Goal: Task Accomplishment & Management: Manage account settings

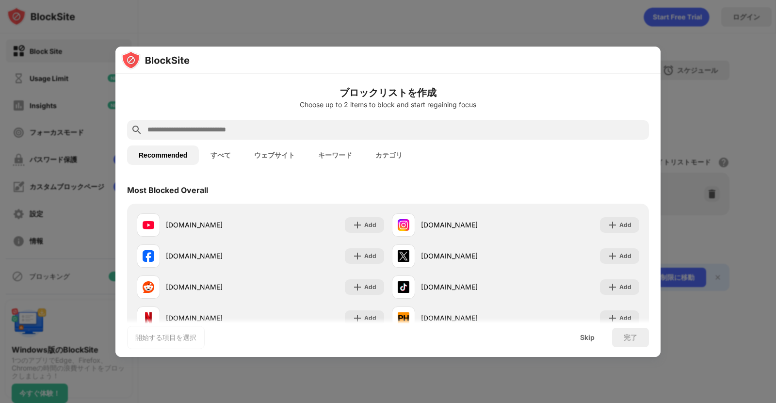
click at [221, 158] on button "すべて" at bounding box center [221, 155] width 44 height 19
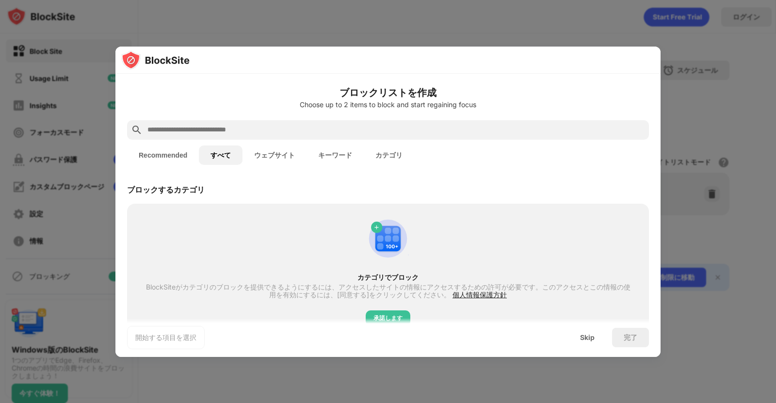
click at [270, 156] on button "ウェブサイト" at bounding box center [275, 155] width 64 height 19
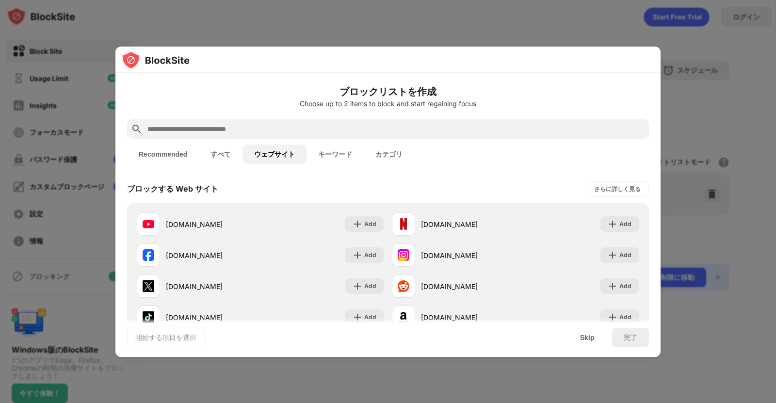
click at [327, 153] on button "キーワード" at bounding box center [335, 154] width 57 height 19
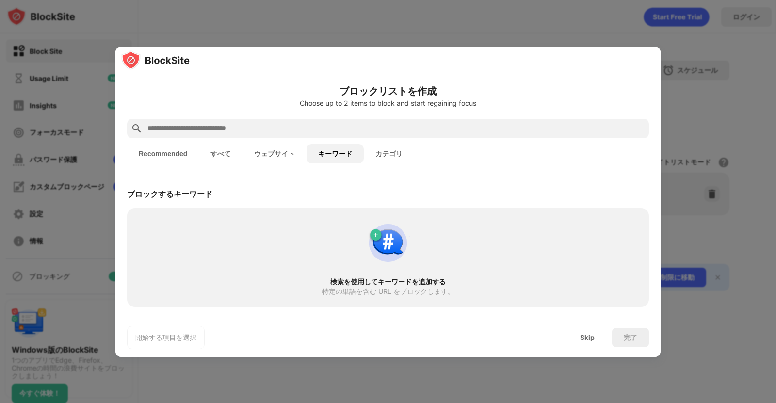
click at [329, 133] on input "text" at bounding box center [396, 129] width 499 height 12
click at [585, 344] on div "Skip" at bounding box center [588, 337] width 38 height 19
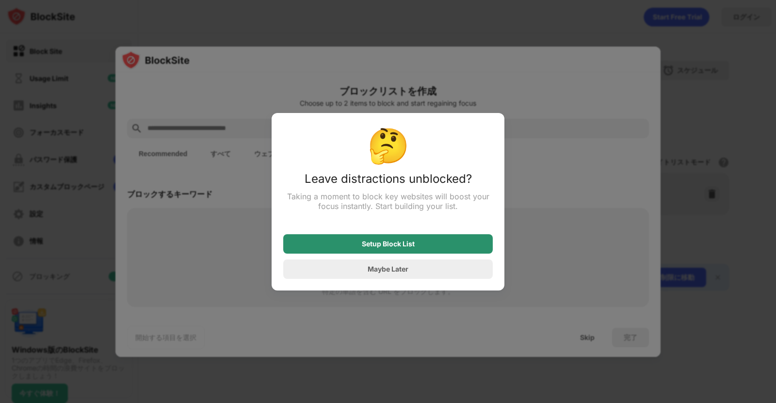
click at [434, 245] on div "Setup Block List" at bounding box center [388, 243] width 210 height 19
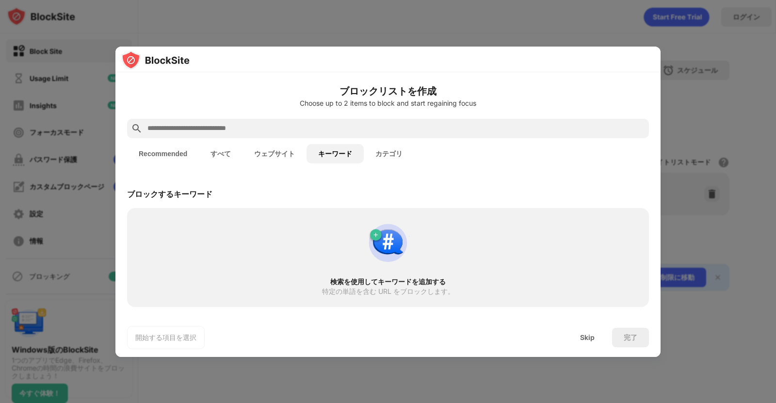
click at [359, 136] on div at bounding box center [388, 128] width 522 height 19
click at [355, 133] on input "text" at bounding box center [396, 129] width 499 height 12
click at [581, 330] on div "Skip" at bounding box center [588, 337] width 38 height 19
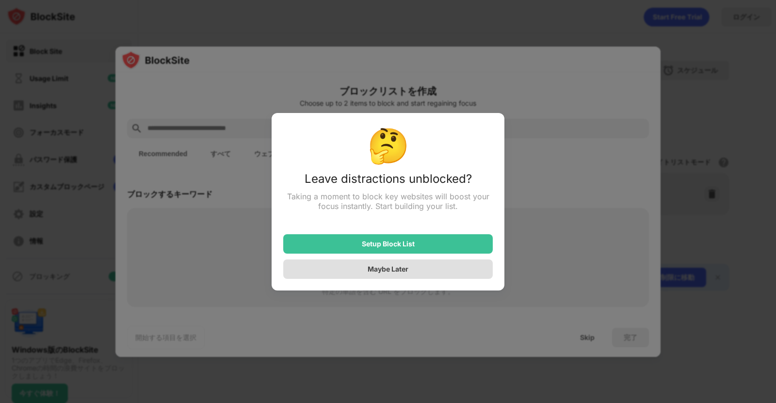
click at [418, 264] on div "Maybe Later" at bounding box center [388, 269] width 210 height 19
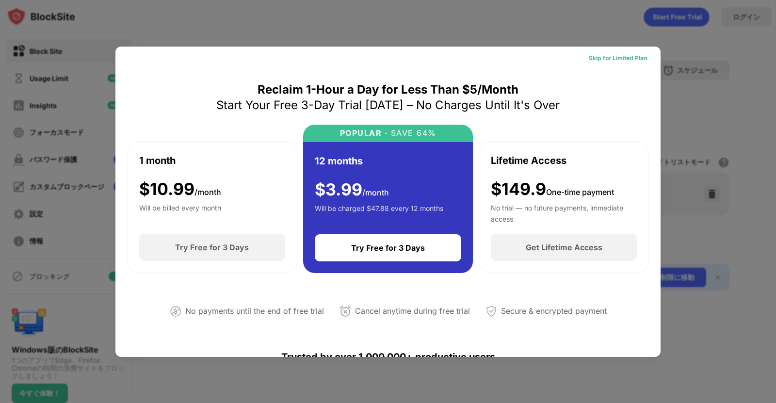
click at [609, 62] on div "Skip for Limited Plan" at bounding box center [618, 58] width 58 height 10
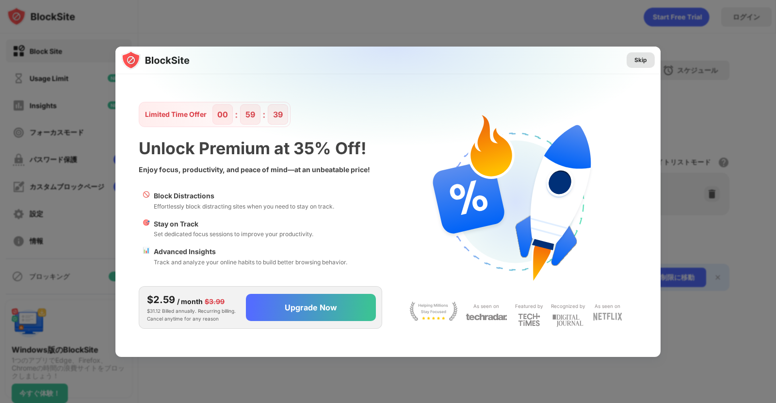
click at [636, 60] on div "Skip" at bounding box center [641, 60] width 13 height 10
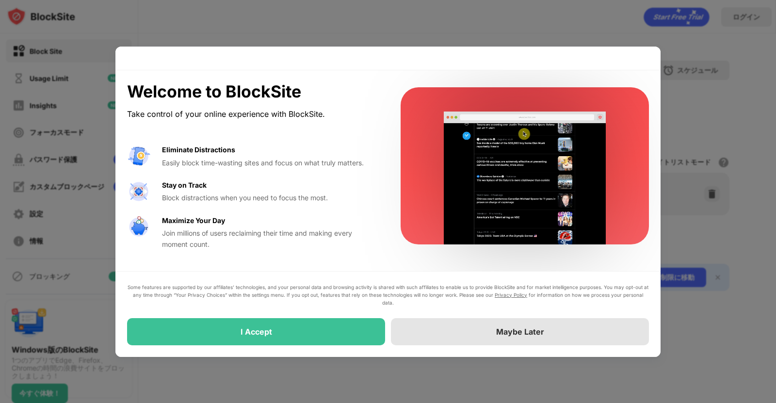
click at [433, 327] on div "Maybe Later" at bounding box center [520, 331] width 258 height 27
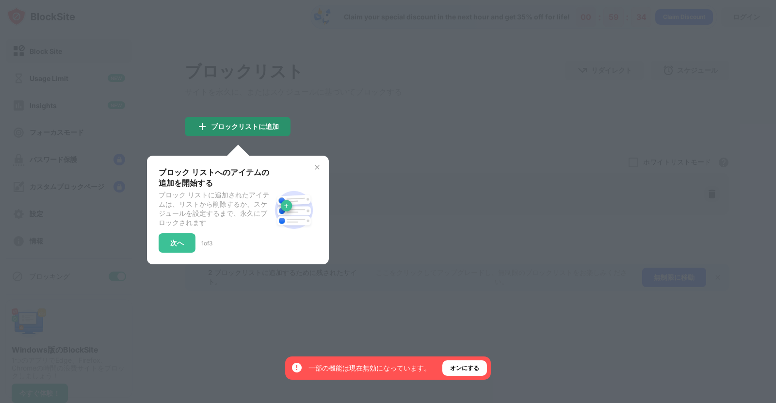
click at [245, 131] on div "ブロックリストに追加" at bounding box center [245, 127] width 68 height 8
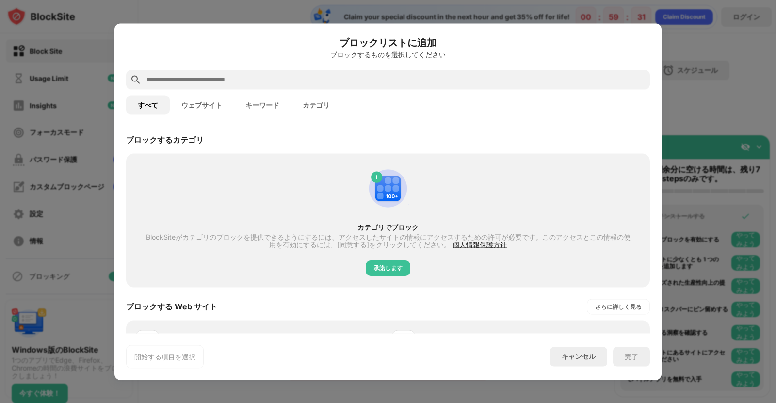
click at [199, 75] on input "text" at bounding box center [396, 80] width 501 height 12
click at [266, 98] on button "キーワード" at bounding box center [262, 104] width 57 height 19
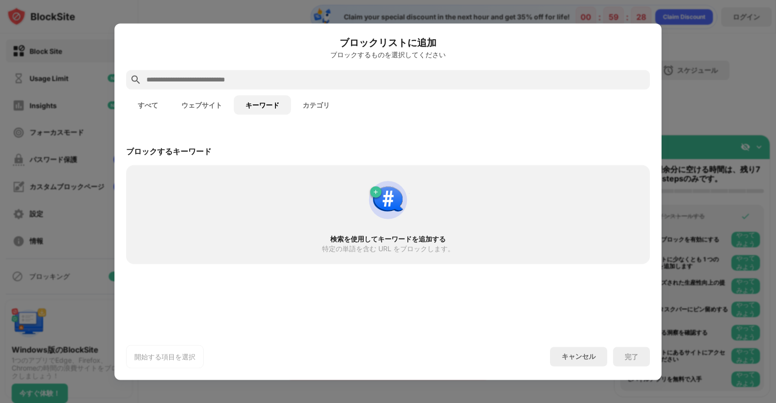
click at [327, 111] on button "カテゴリ" at bounding box center [316, 104] width 50 height 19
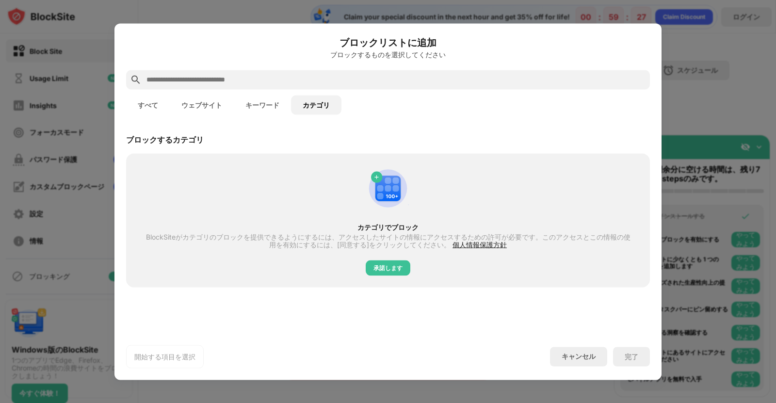
click at [288, 112] on button "キーワード" at bounding box center [262, 104] width 57 height 19
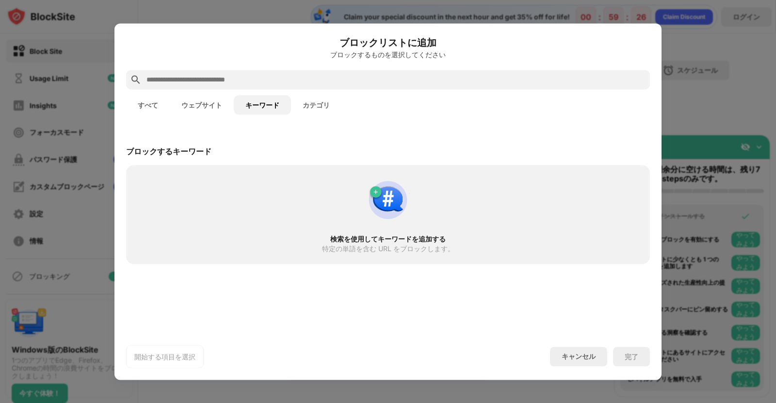
click at [262, 88] on div at bounding box center [388, 79] width 524 height 19
click at [246, 80] on input "text" at bounding box center [396, 80] width 501 height 12
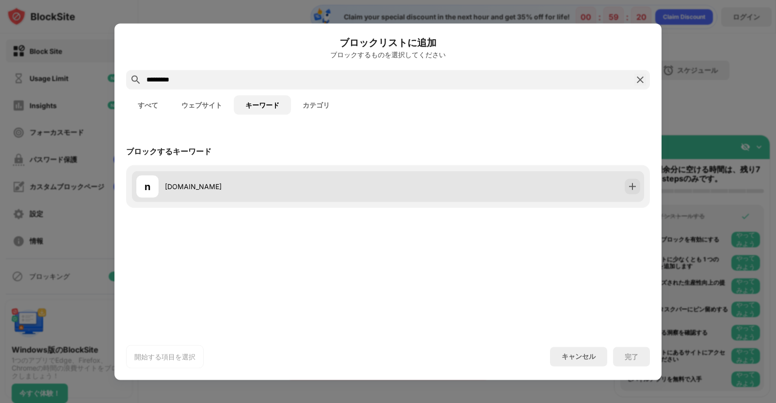
type input "*********"
click at [221, 182] on div "[DOMAIN_NAME]" at bounding box center [276, 186] width 223 height 10
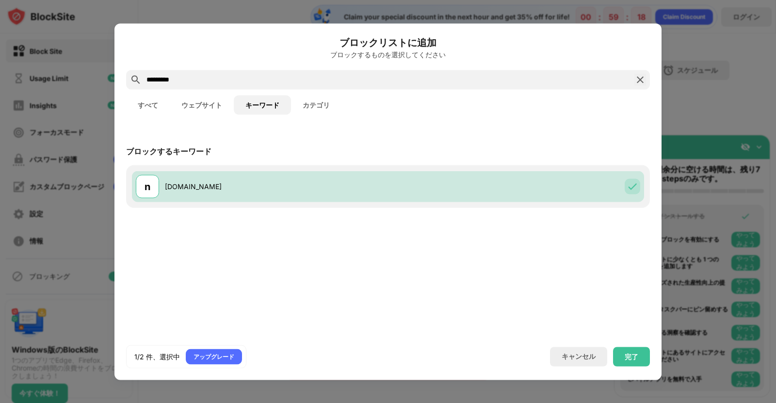
click at [643, 367] on div "1/2 件、選択中 アップグレード キャンセル 完了" at bounding box center [388, 356] width 524 height 23
click at [635, 360] on div "完了" at bounding box center [632, 357] width 14 height 8
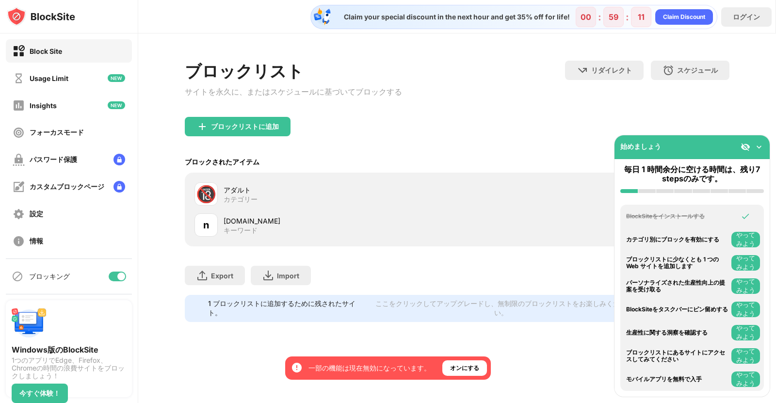
click at [241, 237] on div "n [DOMAIN_NAME] キーワード" at bounding box center [326, 224] width 263 height 23
click at [757, 147] on img at bounding box center [759, 147] width 10 height 10
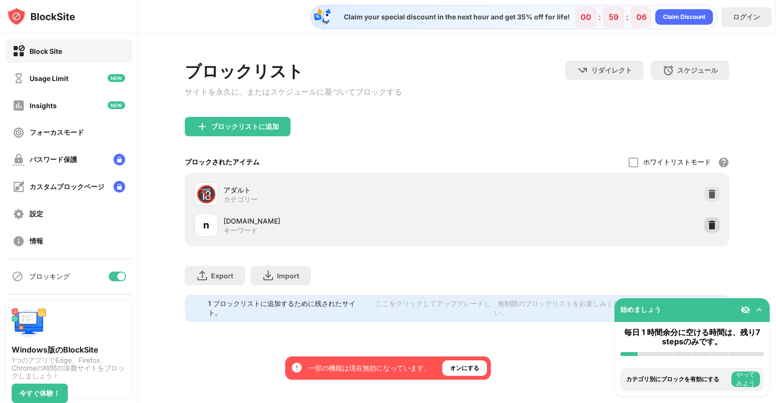
click at [719, 227] on div at bounding box center [712, 225] width 16 height 16
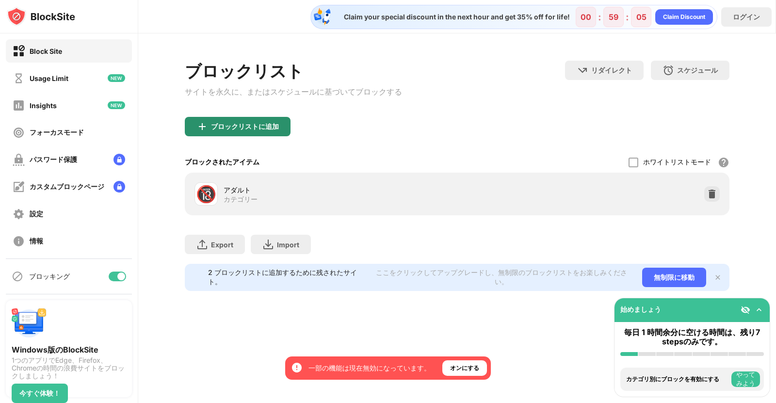
click at [215, 123] on div "ブロックリストに追加" at bounding box center [238, 126] width 106 height 19
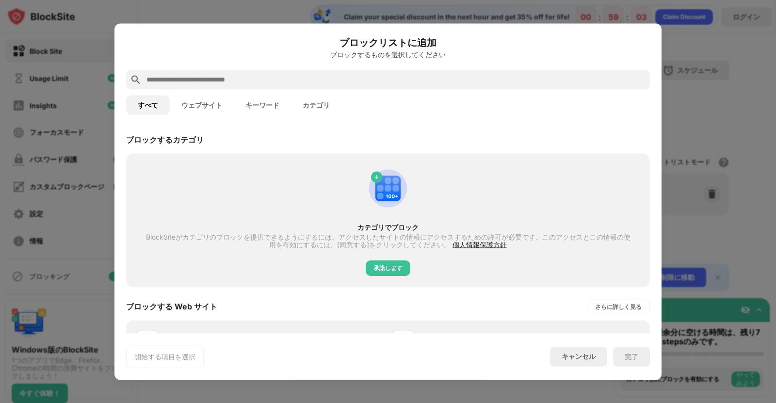
click at [260, 109] on button "キーワード" at bounding box center [262, 104] width 57 height 19
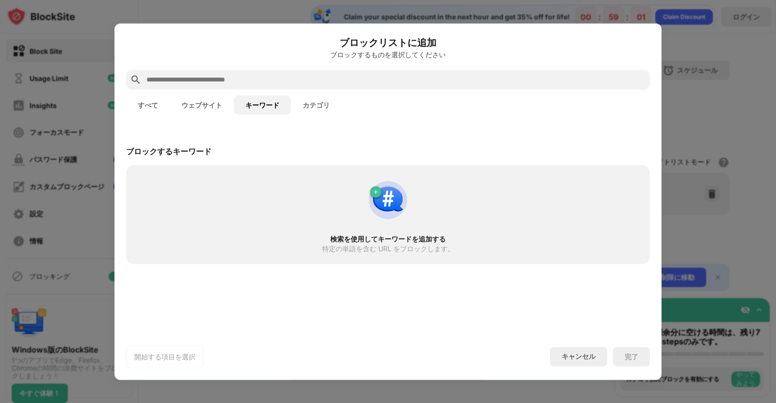
click at [261, 81] on input "text" at bounding box center [396, 80] width 501 height 12
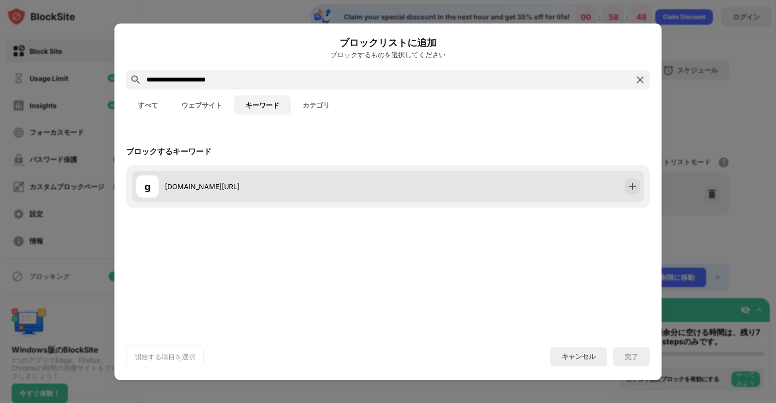
type input "**********"
click at [623, 186] on div "g [DOMAIN_NAME][URL]" at bounding box center [388, 186] width 512 height 31
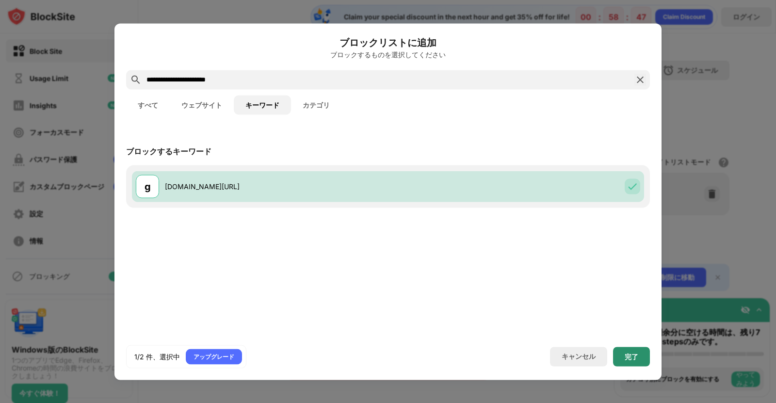
click at [627, 354] on div "完了" at bounding box center [632, 357] width 14 height 8
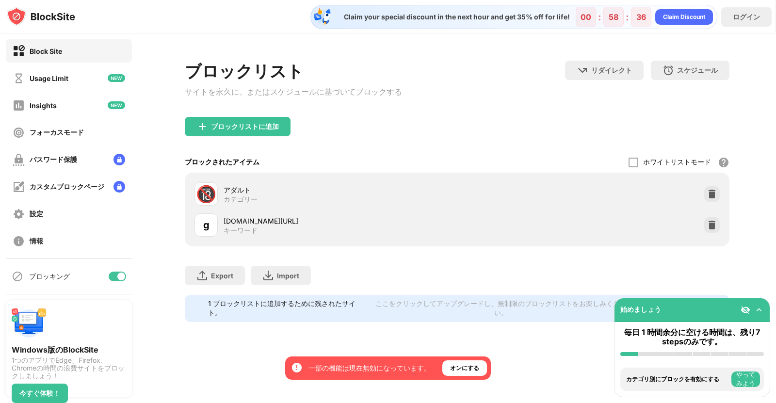
click at [392, 239] on div "g [DOMAIN_NAME][URL] キーワード" at bounding box center [457, 225] width 533 height 31
click at [712, 226] on img at bounding box center [712, 225] width 10 height 10
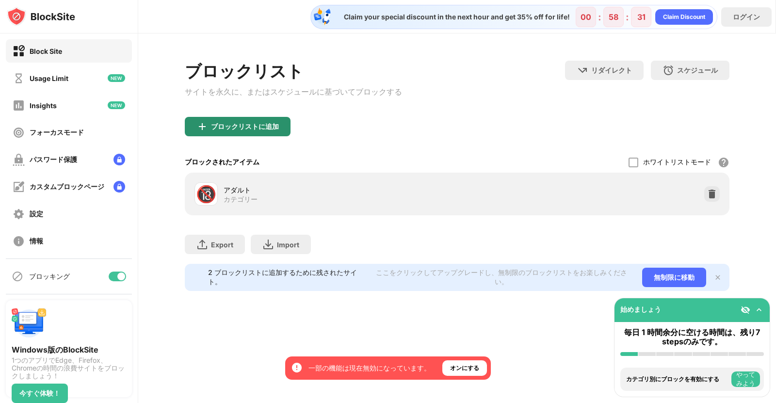
click at [266, 131] on div "ブロックリストに追加" at bounding box center [245, 127] width 68 height 8
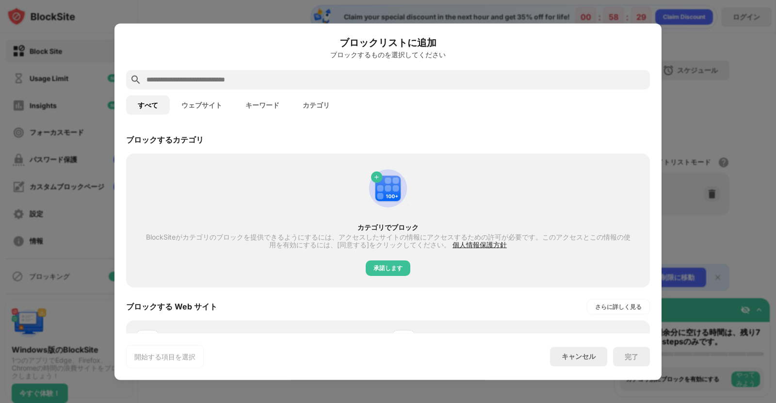
click at [280, 86] on div at bounding box center [388, 79] width 524 height 19
click at [282, 79] on input "text" at bounding box center [396, 80] width 501 height 12
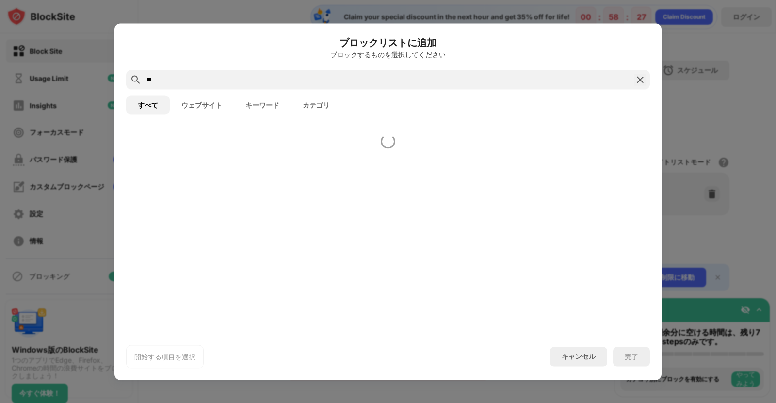
type input "*"
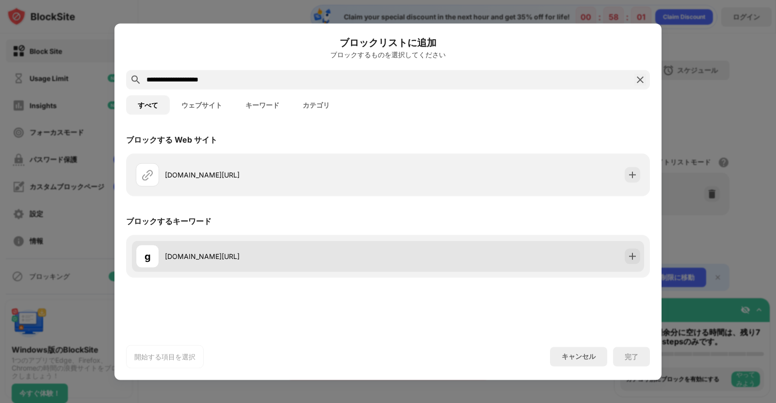
click at [395, 247] on div "g [DOMAIN_NAME][URL]" at bounding box center [388, 256] width 512 height 31
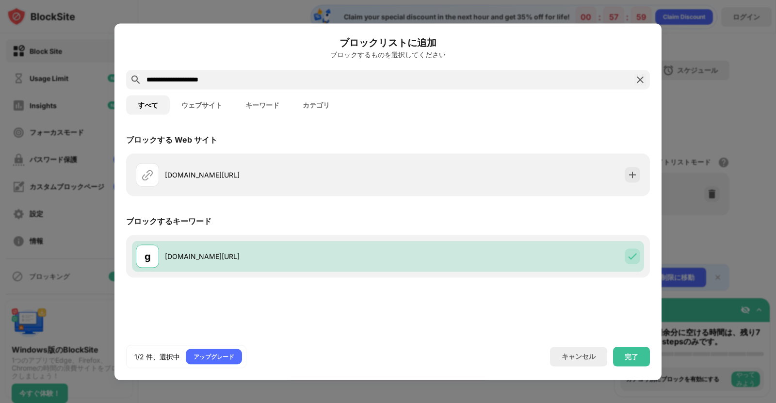
click at [357, 83] on input "**********" at bounding box center [388, 80] width 485 height 12
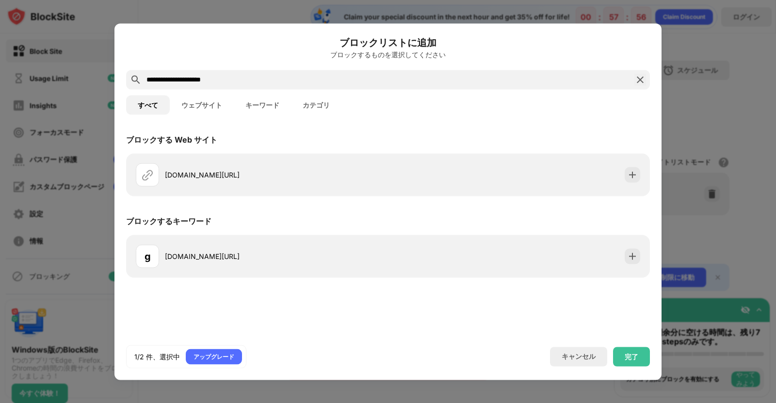
type input "**********"
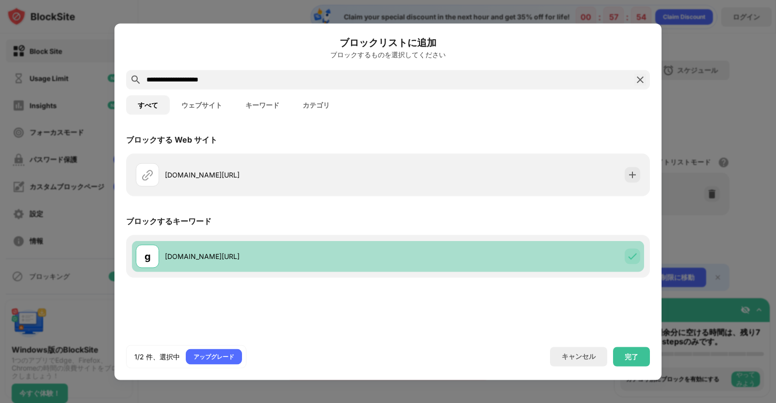
click at [302, 245] on div "g [DOMAIN_NAME][URL]" at bounding box center [262, 256] width 252 height 23
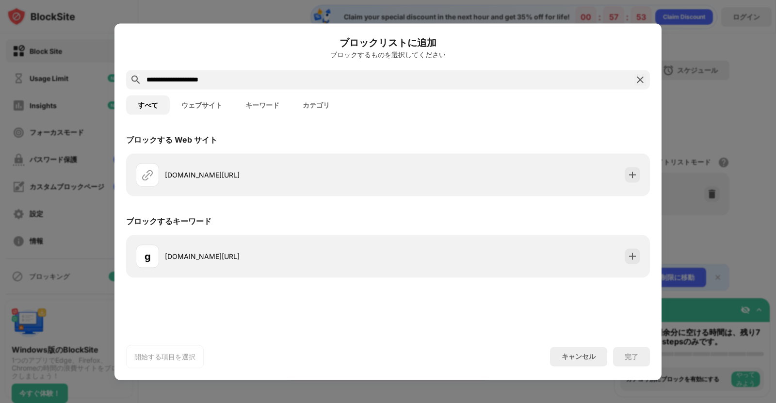
click at [493, 237] on div "g [DOMAIN_NAME][URL]" at bounding box center [388, 256] width 524 height 43
click at [490, 239] on div "g [DOMAIN_NAME][URL]" at bounding box center [388, 256] width 524 height 43
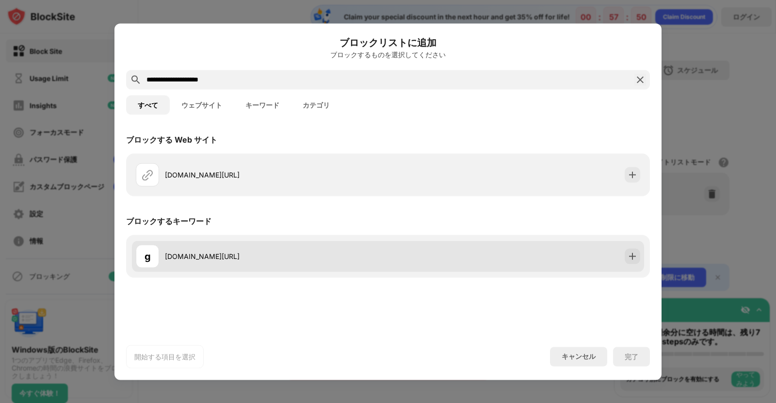
click at [450, 247] on div "g [DOMAIN_NAME][URL]" at bounding box center [388, 256] width 512 height 31
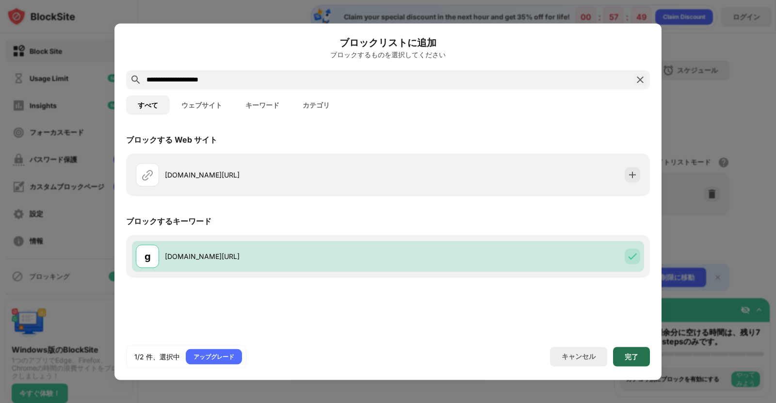
click at [636, 363] on div "完了" at bounding box center [631, 356] width 37 height 19
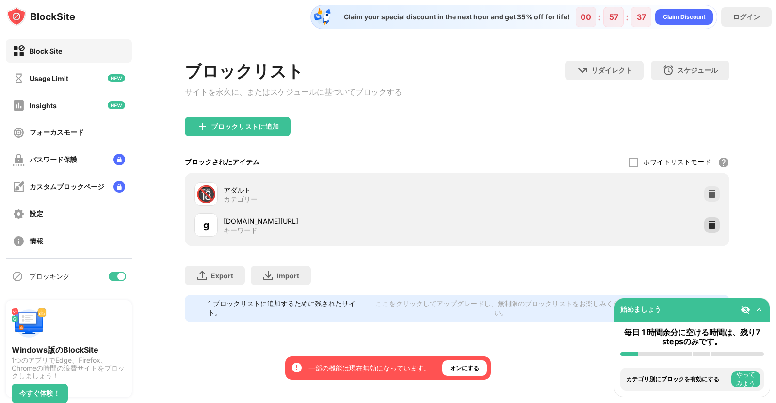
click at [705, 228] on div at bounding box center [712, 225] width 16 height 16
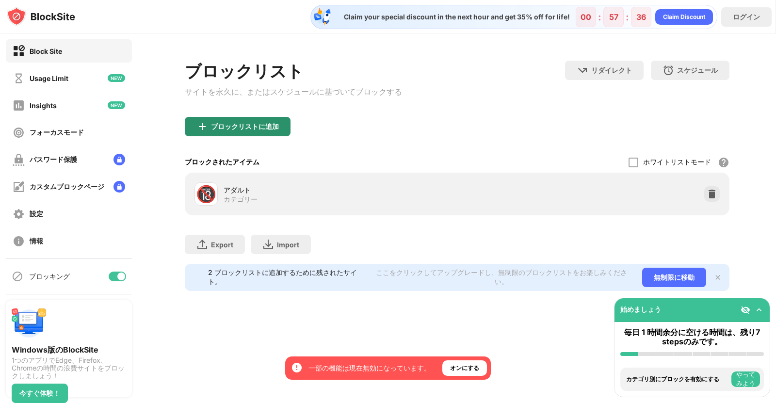
click at [221, 130] on div "ブロックリストに追加" at bounding box center [245, 127] width 68 height 8
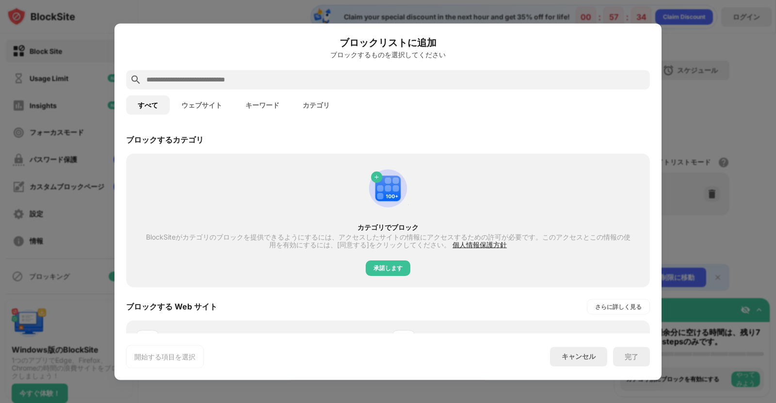
click at [261, 82] on input "text" at bounding box center [396, 80] width 501 height 12
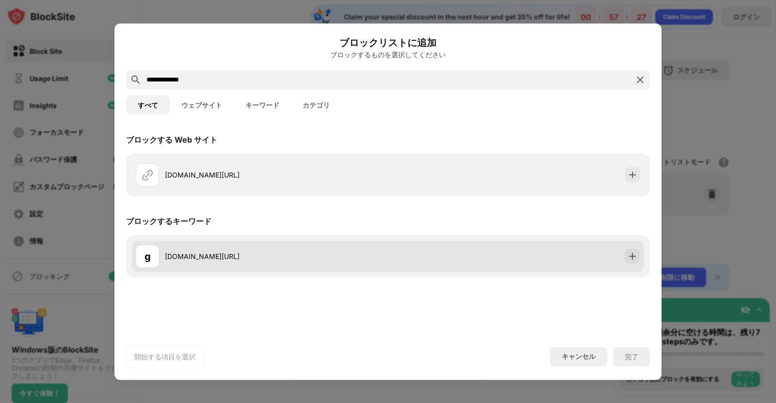
type input "**********"
click at [381, 249] on div "g [DOMAIN_NAME][URL]" at bounding box center [262, 256] width 252 height 23
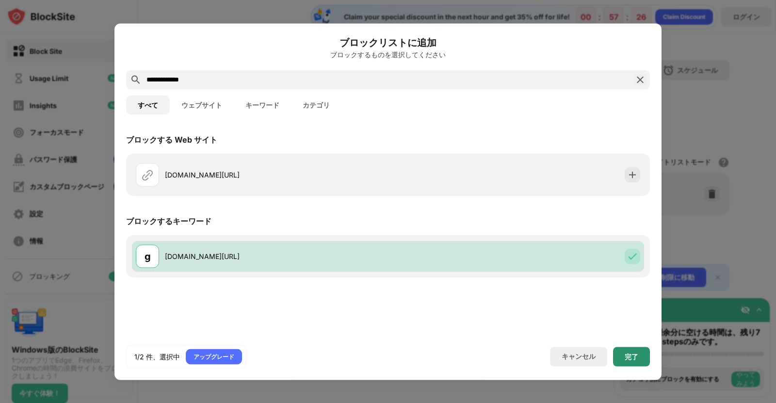
click at [627, 355] on div "完了" at bounding box center [632, 357] width 14 height 8
